Goal: Task Accomplishment & Management: Manage account settings

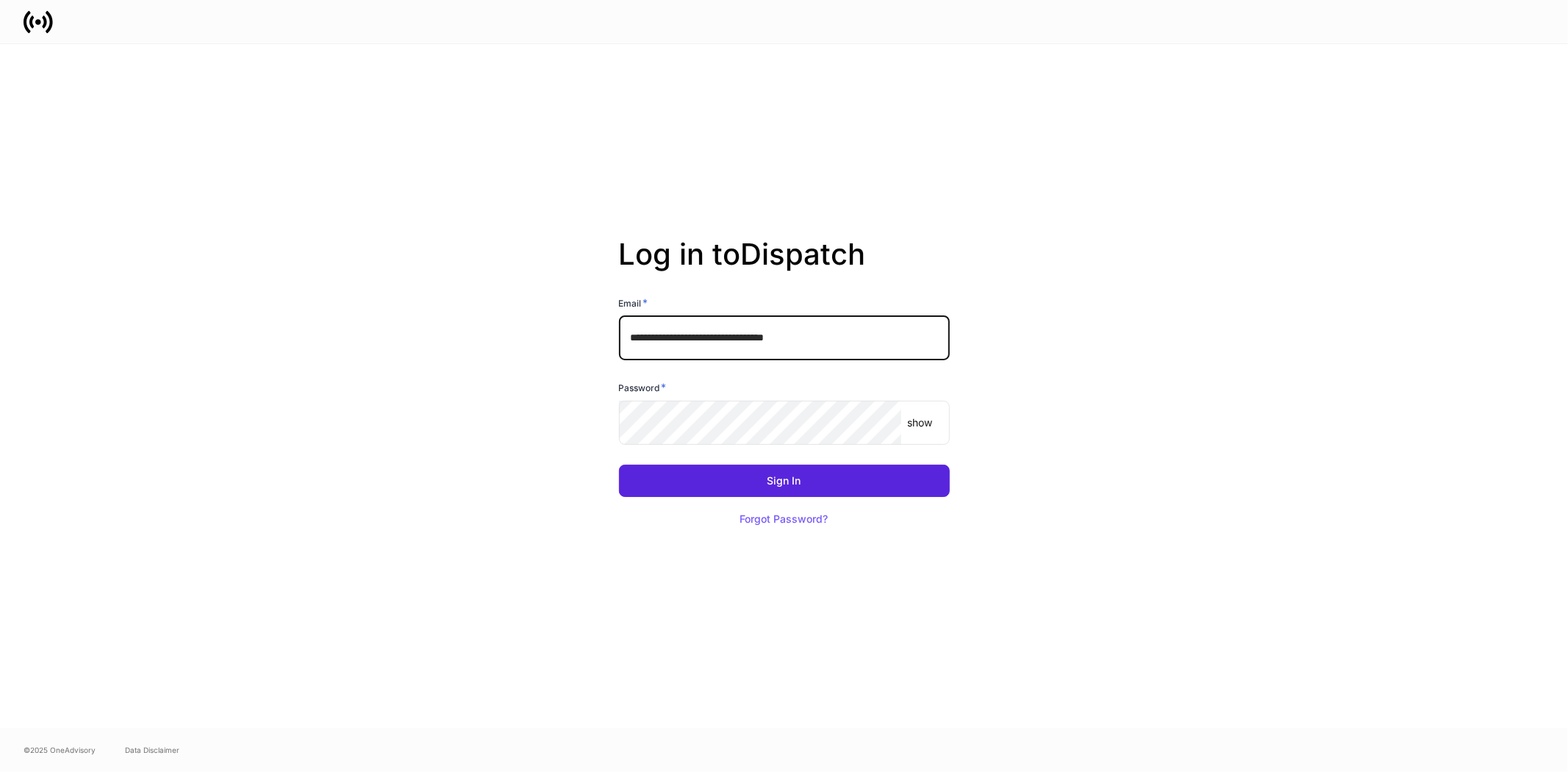
click at [847, 325] on input "**********" at bounding box center [784, 337] width 330 height 44
type input "**********"
click at [787, 481] on div "Sign In" at bounding box center [784, 481] width 33 height 10
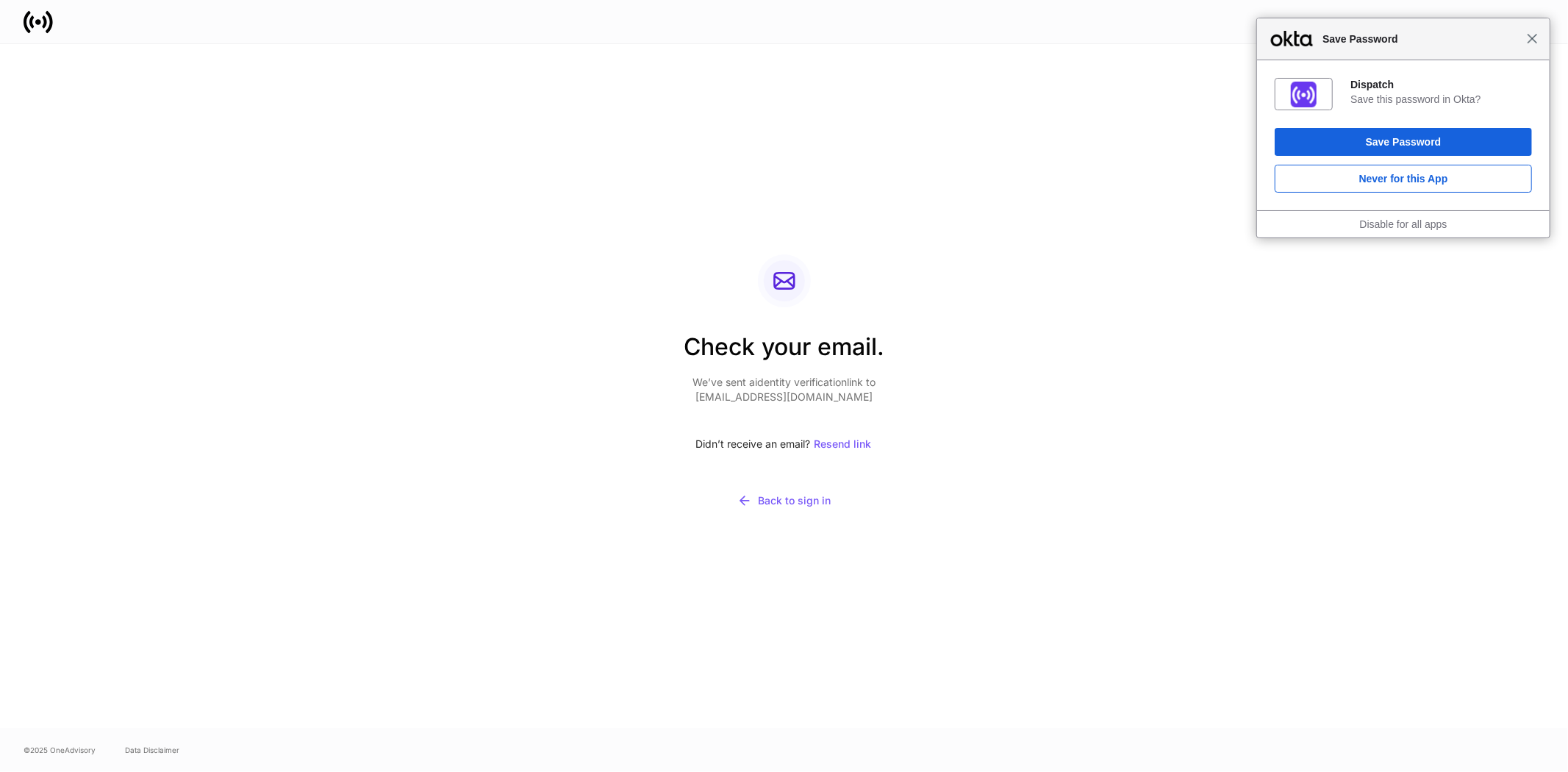
click at [1533, 36] on span "Close" at bounding box center [1532, 38] width 11 height 11
